Goal: Find specific page/section: Find specific page/section

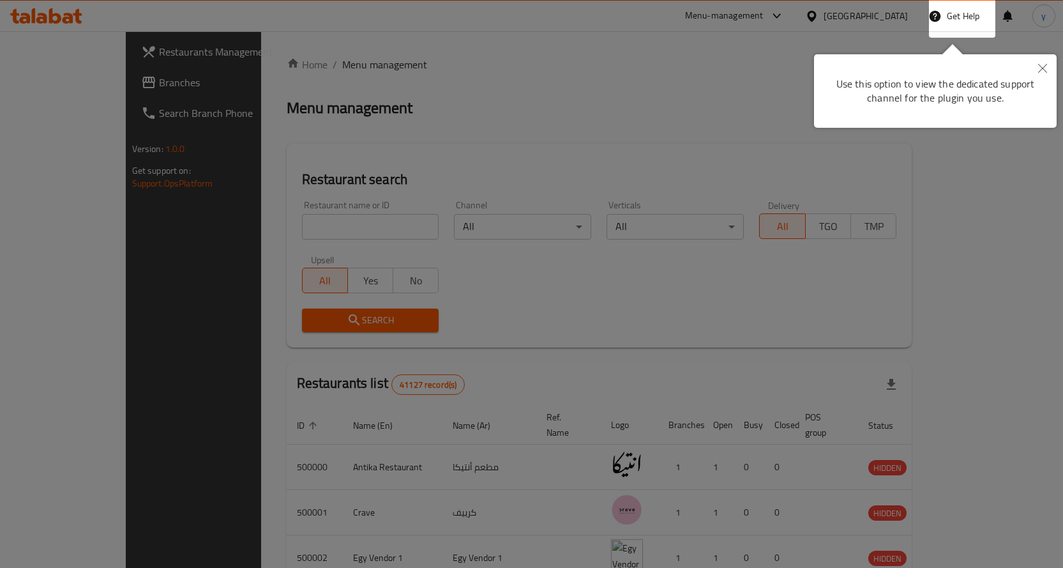
click at [1044, 67] on icon "Close" at bounding box center [1043, 68] width 9 height 9
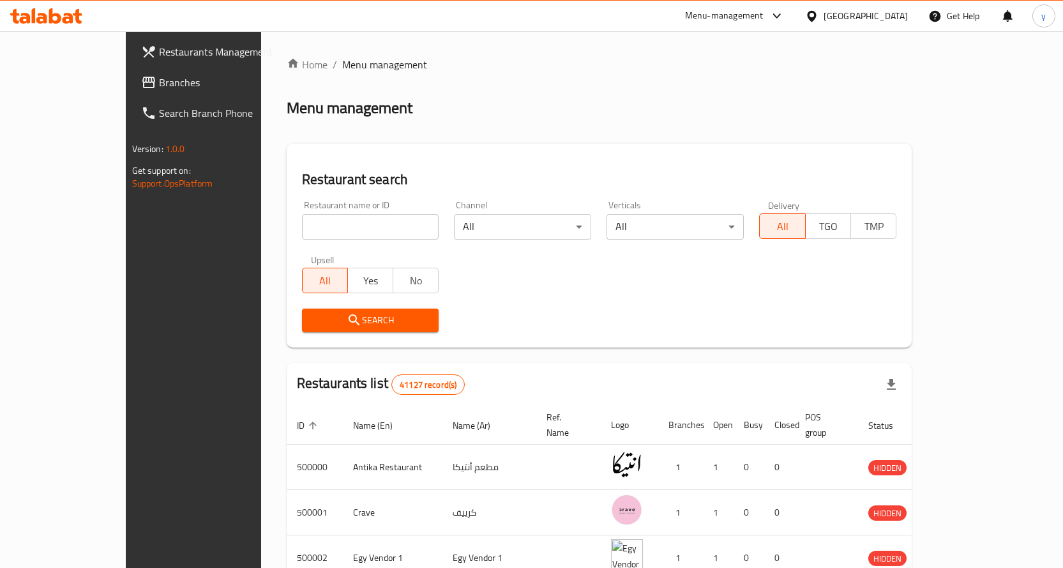
click at [889, 24] on div "[GEOGRAPHIC_DATA]" at bounding box center [856, 16] width 123 height 31
click at [894, 10] on div "[GEOGRAPHIC_DATA]" at bounding box center [866, 16] width 84 height 14
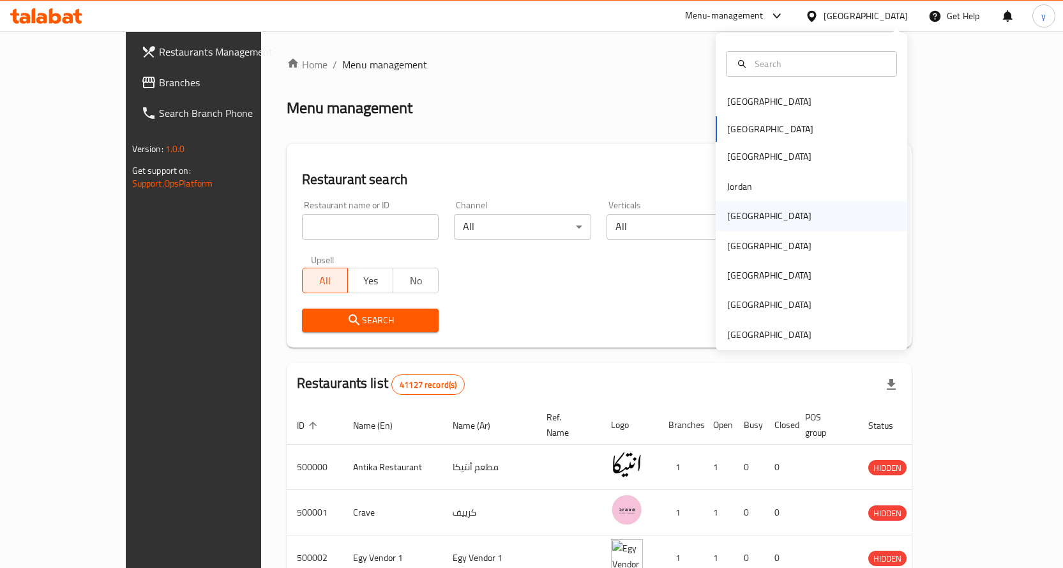
click at [750, 217] on div "[GEOGRAPHIC_DATA]" at bounding box center [769, 215] width 105 height 29
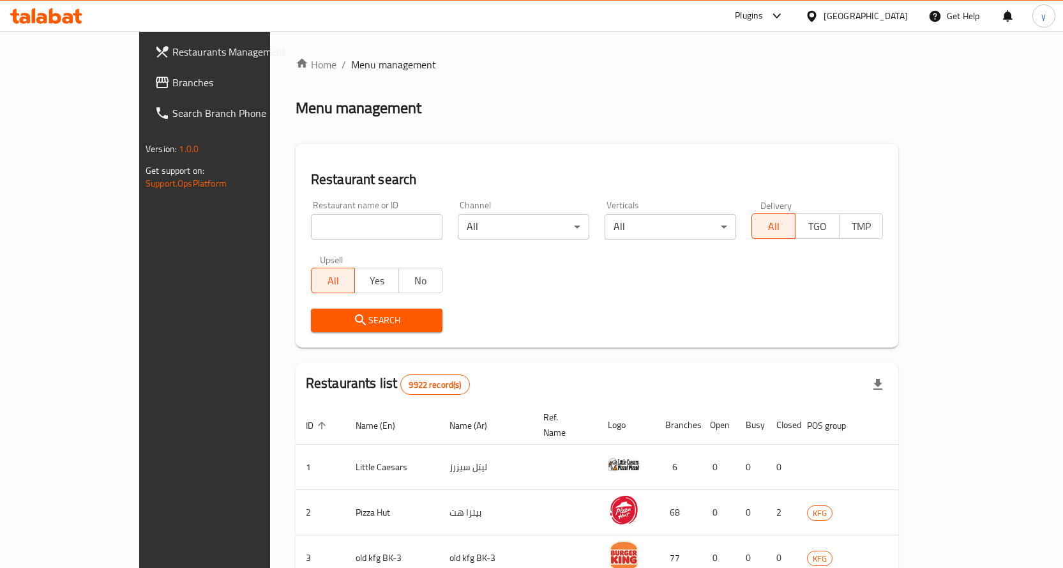
drag, startPoint x: 324, startPoint y: 224, endPoint x: 298, endPoint y: 224, distance: 26.2
click at [324, 224] on input "search" at bounding box center [377, 227] width 132 height 26
click at [311, 232] on input "search" at bounding box center [377, 227] width 132 height 26
click at [172, 89] on span "Branches" at bounding box center [239, 82] width 134 height 15
